Goal: Navigation & Orientation: Find specific page/section

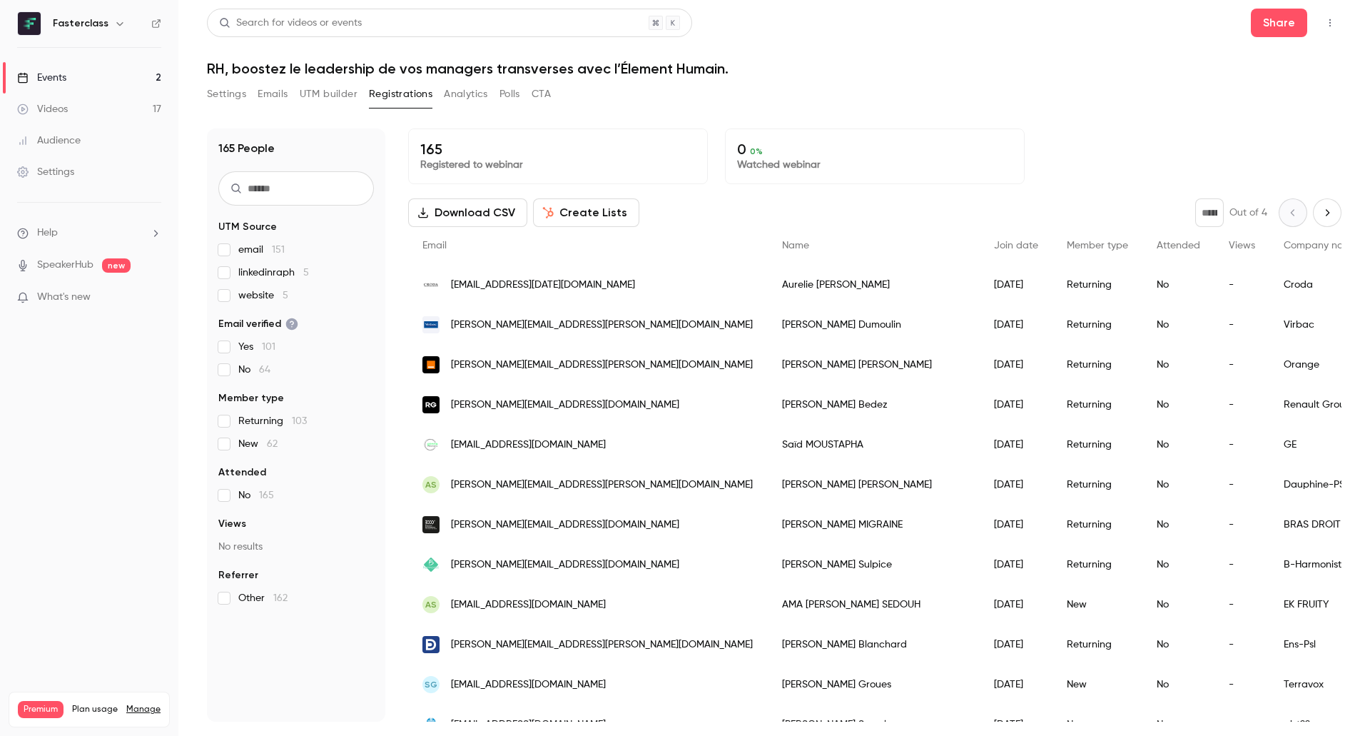
click at [77, 81] on link "Events 2" at bounding box center [89, 77] width 178 height 31
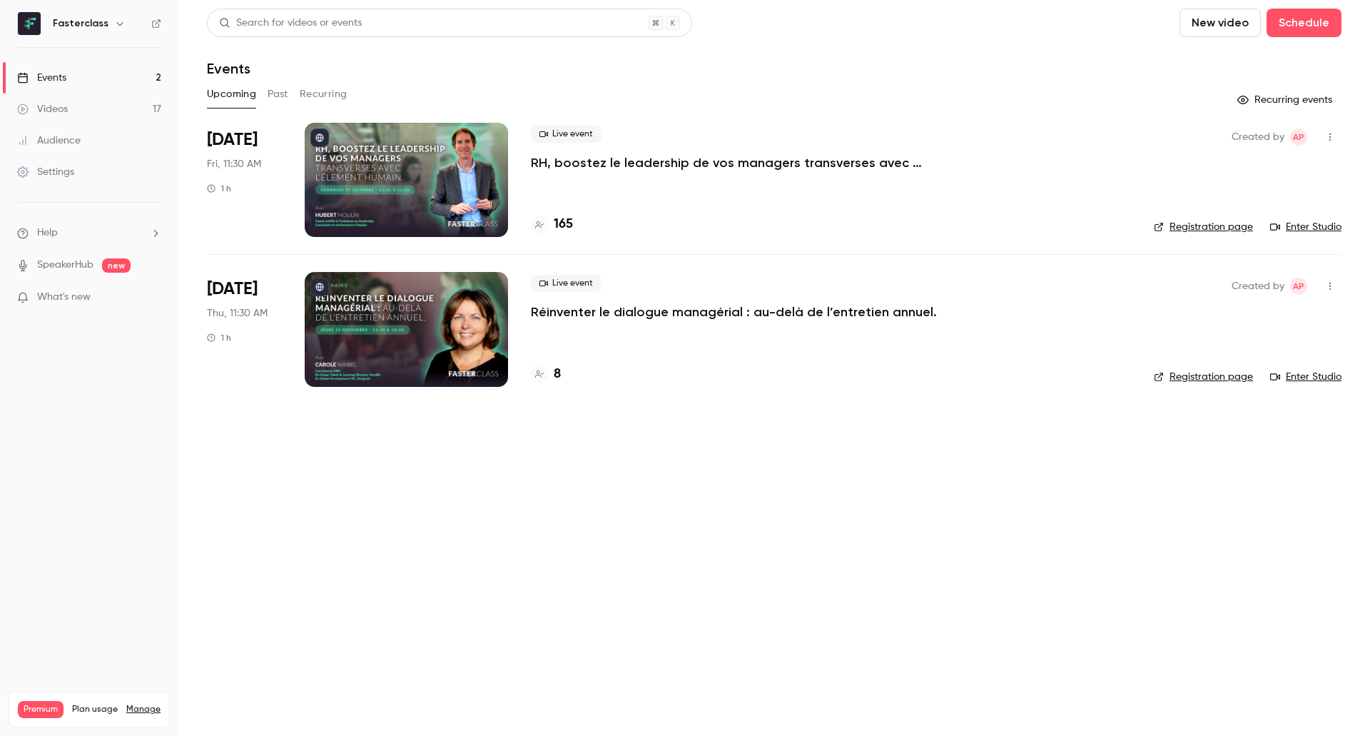
click at [647, 311] on p "Réinventer le dialogue managérial : au-delà de l’entretien annuel." at bounding box center [734, 311] width 406 height 17
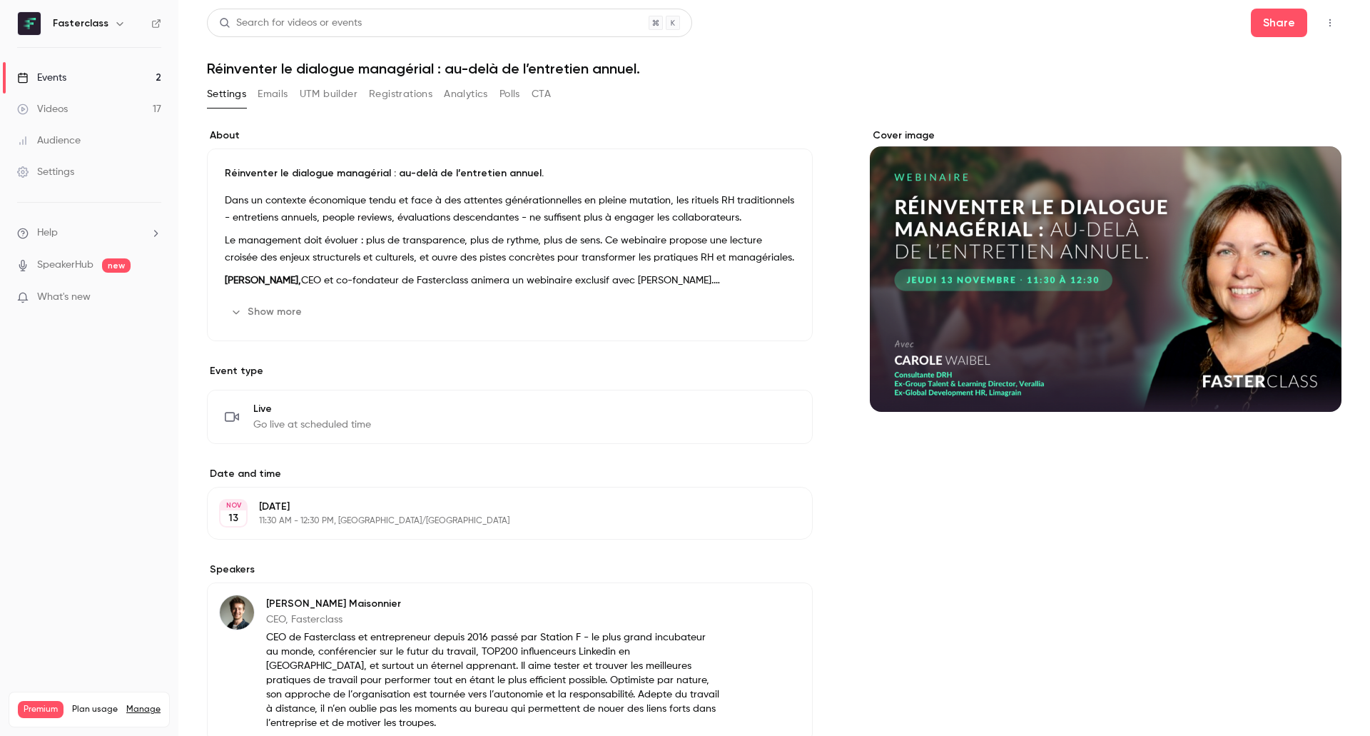
click at [70, 69] on link "Events 2" at bounding box center [89, 77] width 178 height 31
